Goal: Answer question/provide support: Share knowledge or assist other users

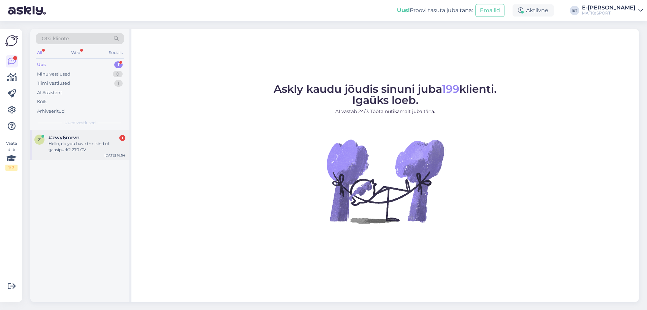
click at [75, 144] on div "Hello, do you have this kind of gaasipurk? 270 CV" at bounding box center [87, 146] width 77 height 12
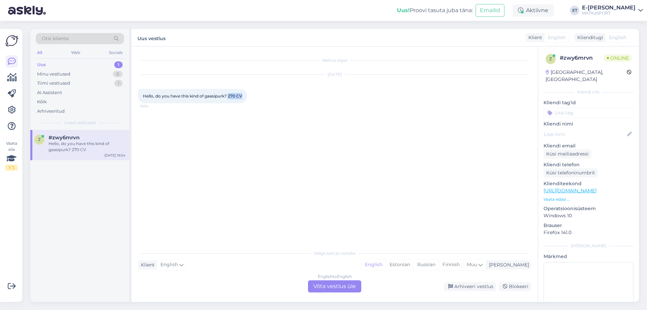
drag, startPoint x: 244, startPoint y: 96, endPoint x: 230, endPoint y: 96, distance: 13.8
click at [230, 96] on div "Hello, do you have this kind of gaasipurk? 270 CV 16:54" at bounding box center [192, 96] width 109 height 14
copy span "270 CV"
click at [215, 267] on div "Klient English Mina English Estonian Russian Finnish Muu" at bounding box center [334, 264] width 393 height 9
click at [413, 265] on div "Estonian" at bounding box center [400, 264] width 28 height 10
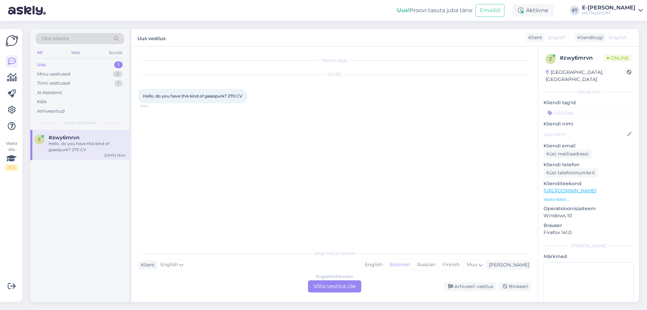
click at [340, 288] on div "English to Estonian Võta vestlus üle" at bounding box center [334, 286] width 53 height 12
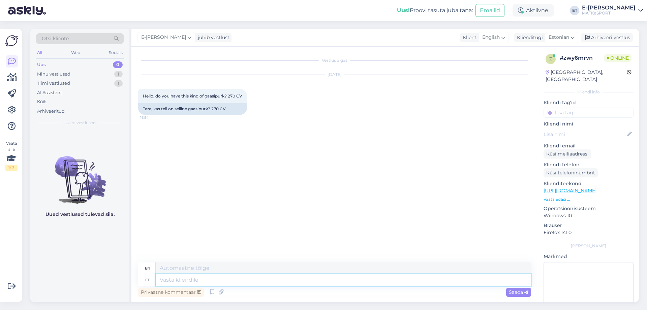
click at [202, 278] on textarea at bounding box center [343, 279] width 375 height 11
click at [200, 278] on textarea at bounding box center [343, 279] width 375 height 11
type textarea "tere!"
type textarea "hello!"
type textarea "tere! Meilö o"
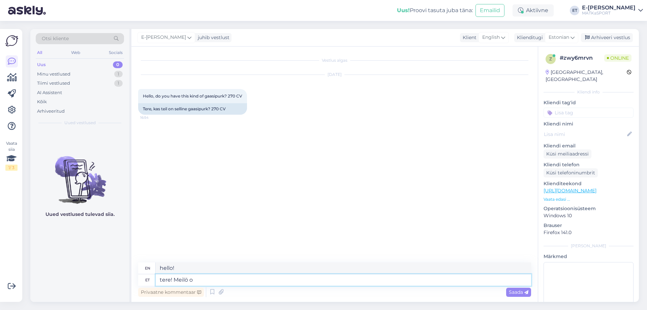
type textarea "Hello! Email"
type textarea "tere! Mei"
type textarea "Hello! We"
type textarea "tere! Meie valikus o"
type textarea "Hello! In our selection"
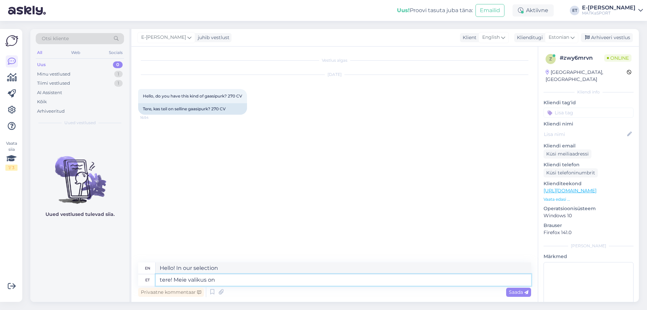
type textarea "tere! Meie valikus on"
type textarea "Hello! We have a selection of"
paste textarea "Campingaz CV 300"
type textarea "tere! Meie valikus on Campingaz CV 300"
type textarea "Hello! We have the Campingaz CV 300 in our selection."
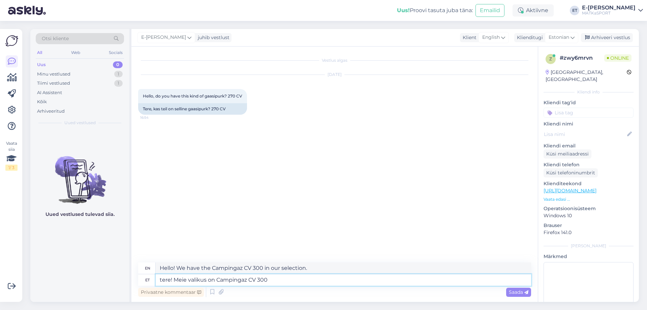
click at [161, 279] on textarea "tere! Meie valikus on Campingaz CV 300" at bounding box center [343, 279] width 375 height 11
click at [304, 282] on textarea "Tere! Meie valikus on Campingaz CV 300" at bounding box center [343, 279] width 375 height 11
paste textarea "[URL][DOMAIN_NAME]"
type textarea "Tere! Meie valikus on Campingaz CV 300 [URL][DOMAIN_NAME]"
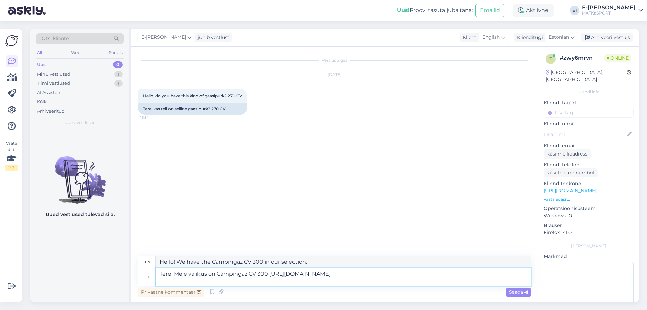
type textarea "Hello! Our selection includes Campingaz CV 300 [URL][DOMAIN_NAME]"
click at [268, 273] on textarea "Tere! Meie valikus on Campingaz CV 300 [URL][DOMAIN_NAME]" at bounding box center [343, 277] width 375 height 18
type textarea "Tere! Meie valikus on Campingaz CV 300. [URL][DOMAIN_NAME]"
type textarea "Hello! Our selection includes the Campingaz CV 300. [URL][DOMAIN_NAME]"
type textarea "Tere! Meie valikus on Campingaz CV 300. [URL][DOMAIN_NAME]"
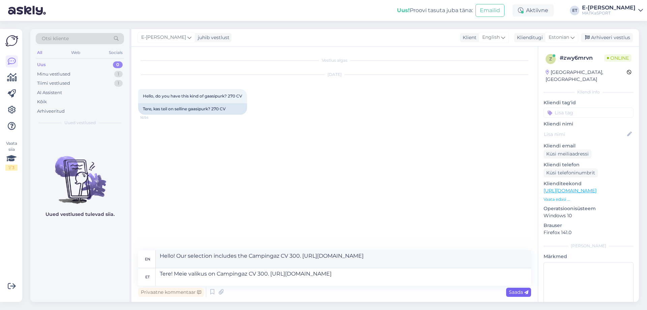
click at [516, 293] on span "Saada" at bounding box center [519, 292] width 20 height 6
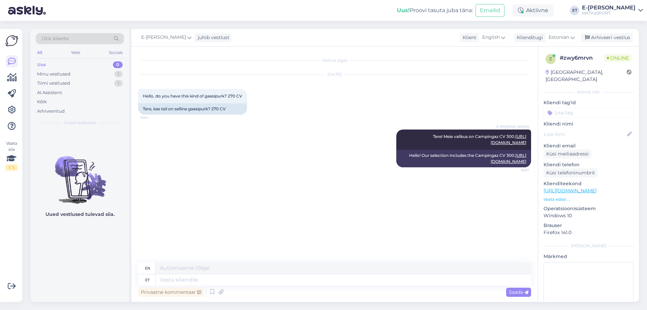
click at [325, 206] on div "Vestlus algas [DATE] Hello, do you have this kind of gaasipurk? 270 CV 16:54 Te…" at bounding box center [337, 154] width 399 height 203
click at [216, 278] on textarea at bounding box center [343, 279] width 375 height 11
type textarea "Osta s"
type textarea "Buy"
type textarea "Osta saate"
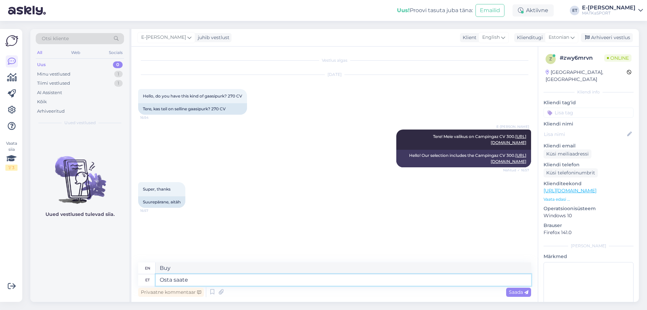
type textarea "You can buy"
type textarea "Osta saate l"
type textarea "You can buy l"
type textarea "Osta saate l"
drag, startPoint x: 197, startPoint y: 282, endPoint x: 134, endPoint y: 280, distance: 63.7
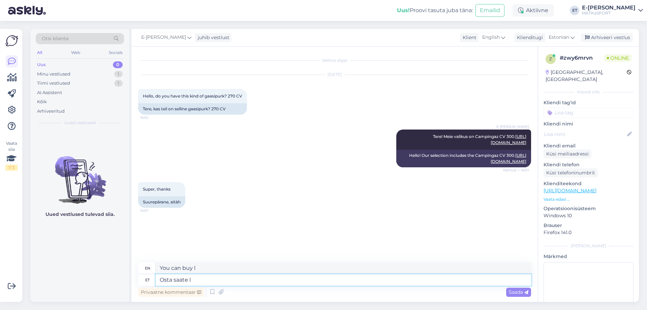
click at [134, 280] on div "Vestlus algas [DATE] Hello, do you have this kind of gaasipurk? 270 CV 16:54 Te…" at bounding box center [334, 173] width 406 height 255
click at [214, 292] on icon at bounding box center [212, 292] width 8 height 10
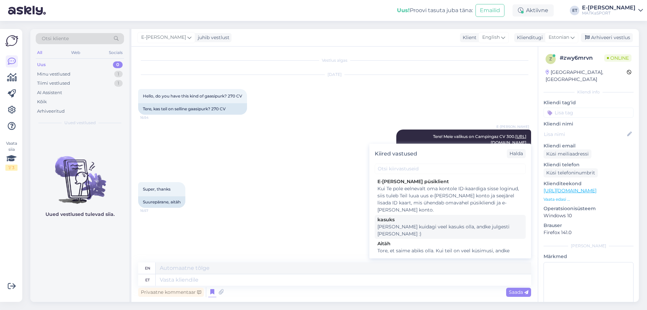
click at [412, 224] on div "[PERSON_NAME] kuidagi veel kasuks olla, andke julgesti [PERSON_NAME] :)" at bounding box center [450, 230] width 146 height 14
type textarea "If we can be of any further assistance, please let us know."
type textarea "[PERSON_NAME] kuidagi veel kasuks olla, andke julgesti [PERSON_NAME] :)"
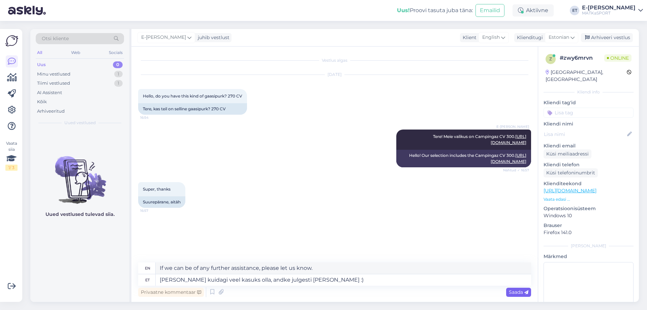
click at [522, 293] on span "Saada" at bounding box center [519, 292] width 20 height 6
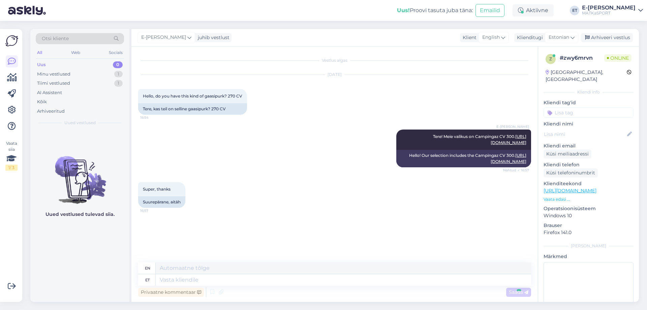
scroll to position [24, 0]
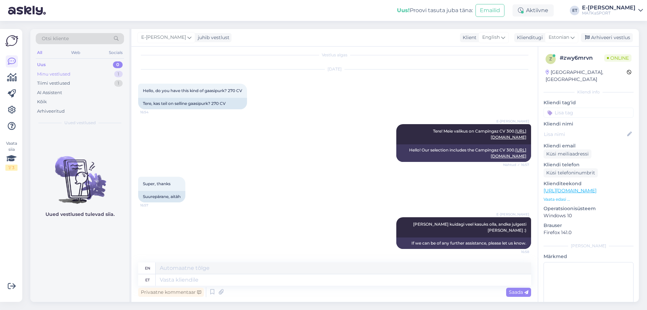
click at [79, 75] on div "Minu vestlused 1" at bounding box center [80, 73] width 88 height 9
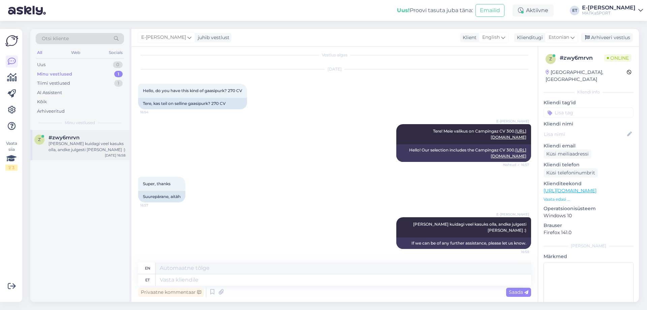
click at [76, 146] on div "[PERSON_NAME] kuidagi veel kasuks olla, andke julgesti [PERSON_NAME] :)" at bounding box center [87, 146] width 77 height 12
click at [617, 37] on div "Arhiveeri vestlus" at bounding box center [607, 37] width 52 height 9
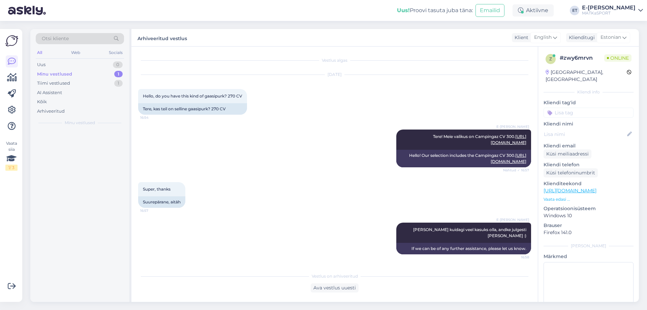
scroll to position [17, 0]
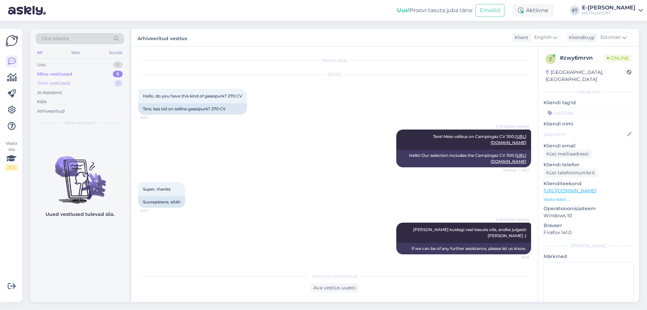
click at [73, 86] on div "Tiimi vestlused 1" at bounding box center [80, 82] width 88 height 9
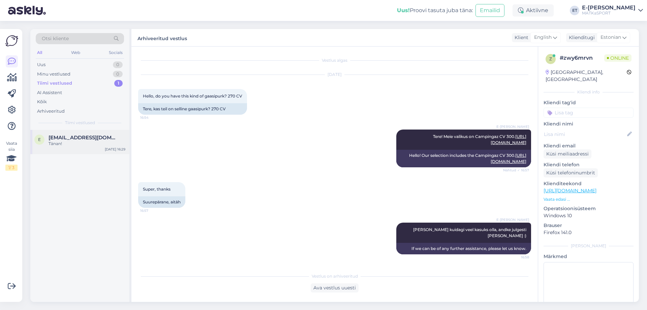
click at [74, 137] on span "[EMAIL_ADDRESS][DOMAIN_NAME]" at bounding box center [84, 137] width 70 height 6
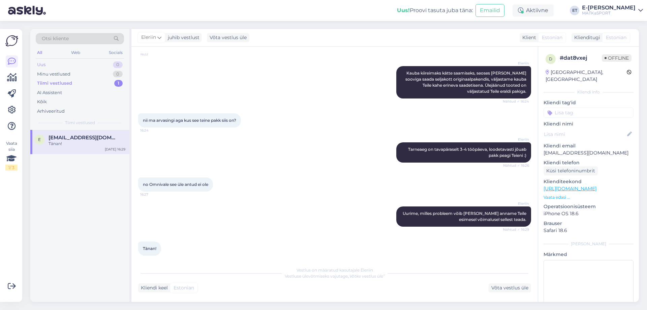
click at [76, 66] on div "Uus 0" at bounding box center [80, 64] width 88 height 9
